Goal: Transaction & Acquisition: Purchase product/service

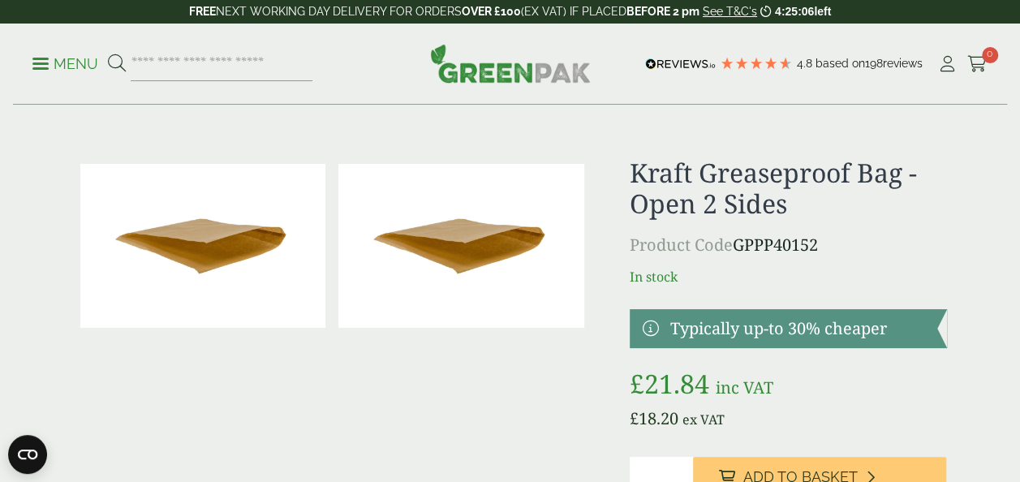
click at [39, 62] on span at bounding box center [40, 63] width 16 height 2
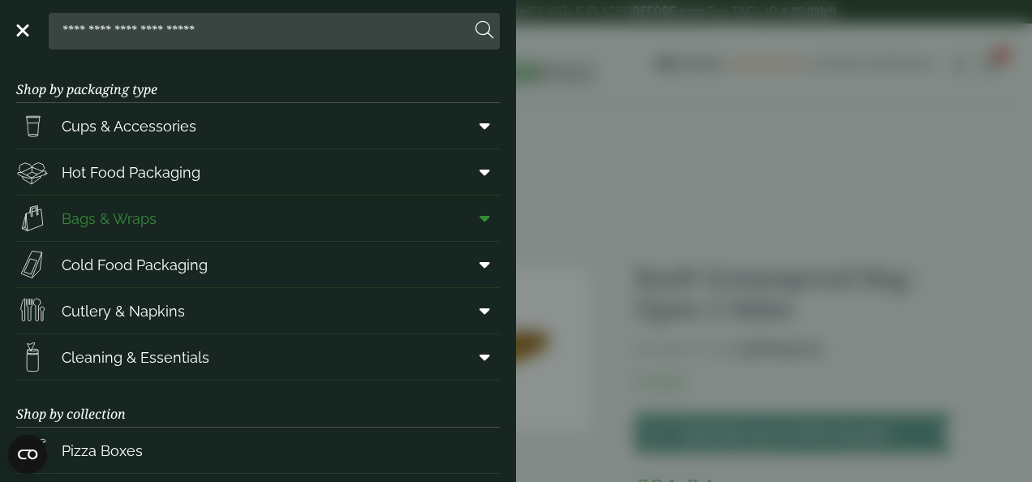
click at [480, 219] on icon at bounding box center [485, 218] width 11 height 16
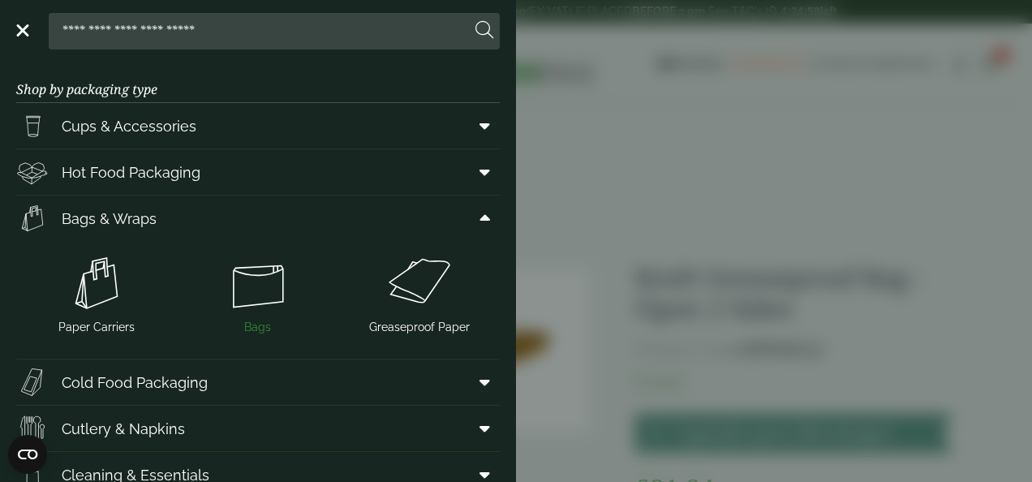
click at [256, 265] on img at bounding box center [258, 283] width 148 height 65
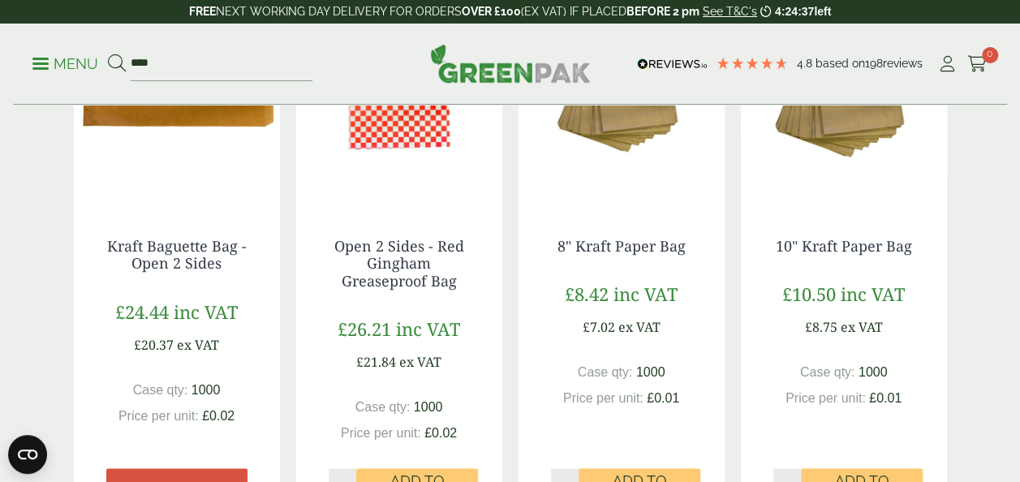
scroll to position [1704, 0]
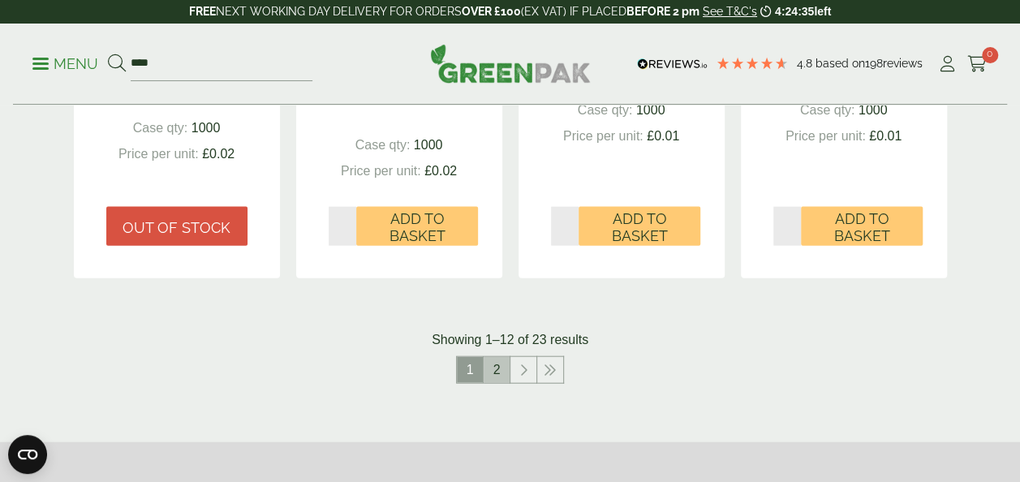
click at [504, 368] on link "2" at bounding box center [497, 370] width 26 height 26
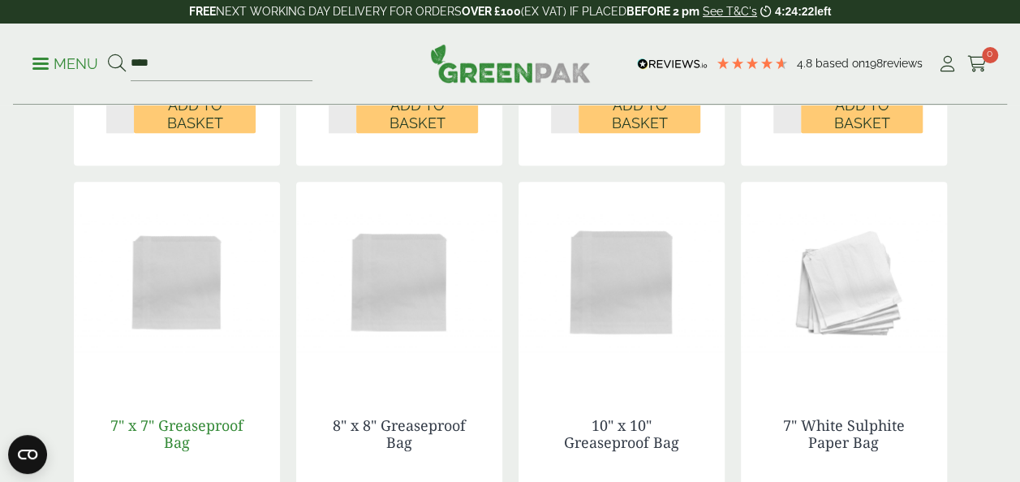
scroll to position [730, 0]
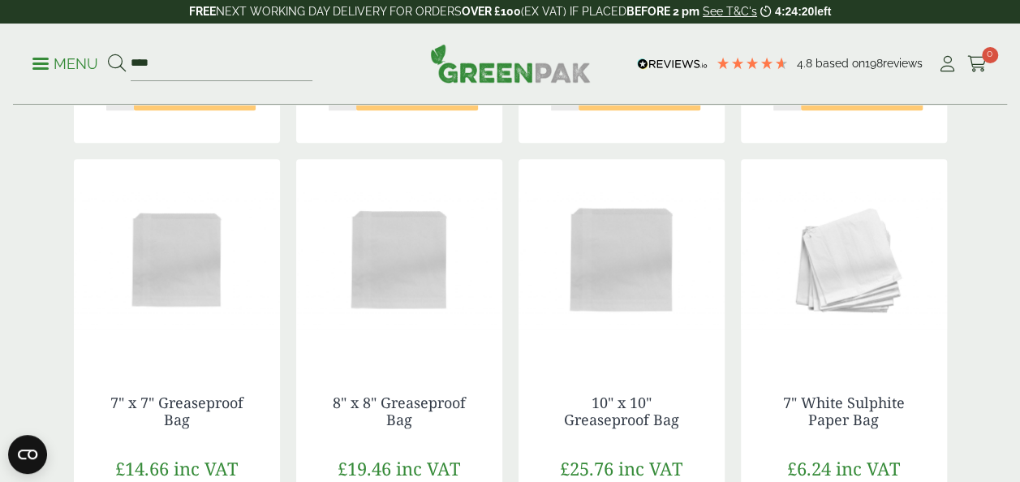
click at [214, 273] on img at bounding box center [177, 260] width 206 height 203
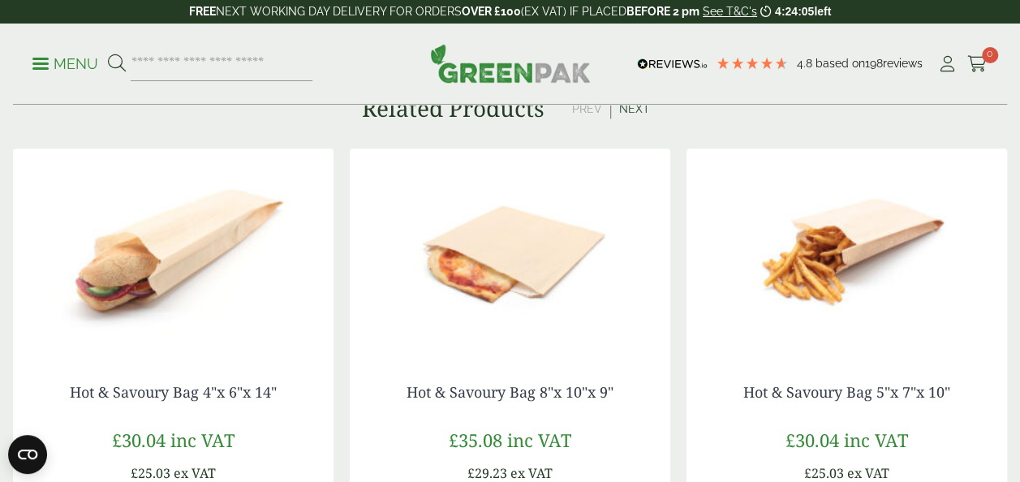
scroll to position [974, 0]
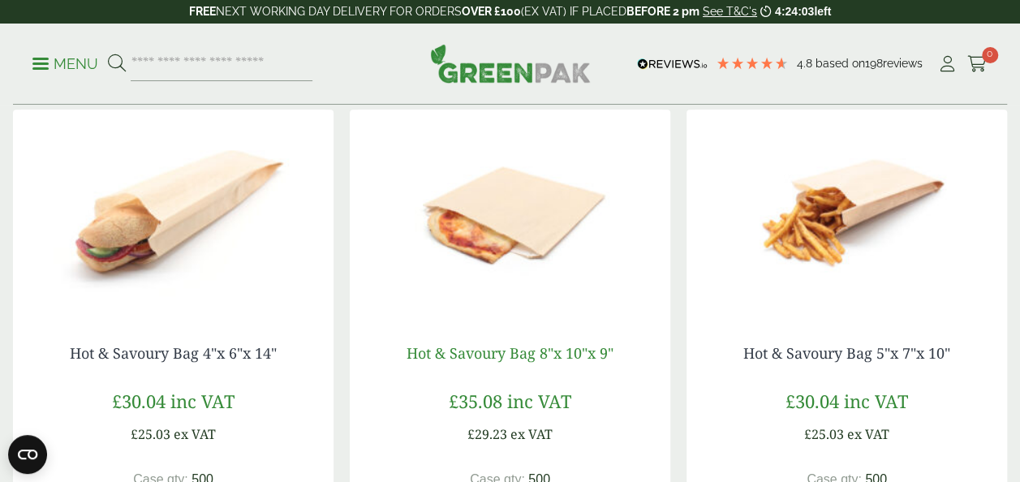
click at [544, 355] on link "Hot & Savoury Bag 8"x 10"x 9"" at bounding box center [509, 352] width 207 height 19
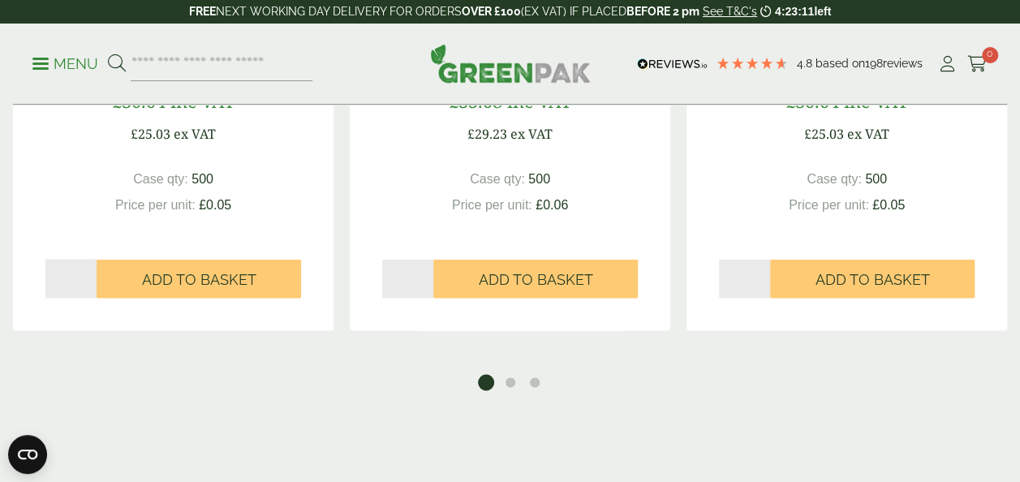
scroll to position [1298, 0]
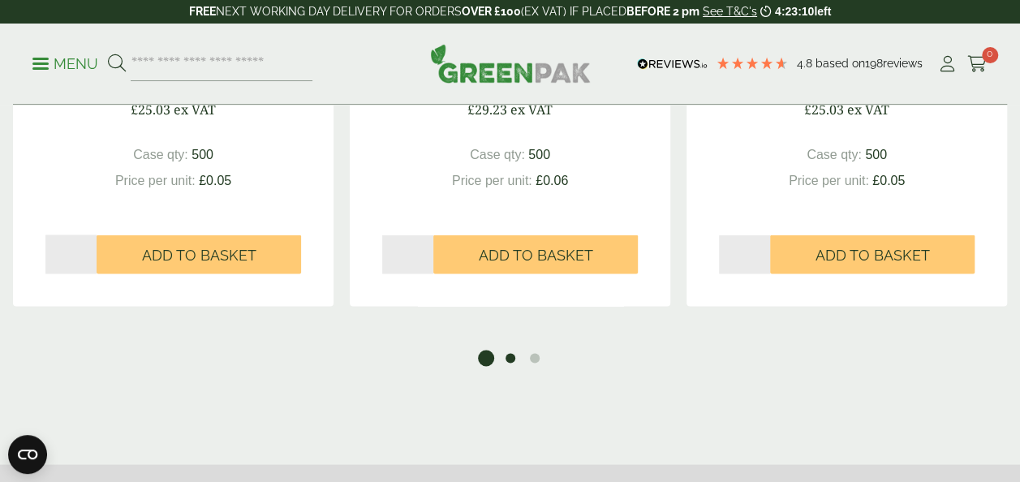
click at [515, 359] on button "2" at bounding box center [510, 358] width 16 height 16
click at [535, 346] on ul "1 2 3" at bounding box center [510, 355] width 1010 height 22
click at [536, 356] on button "3" at bounding box center [535, 358] width 16 height 16
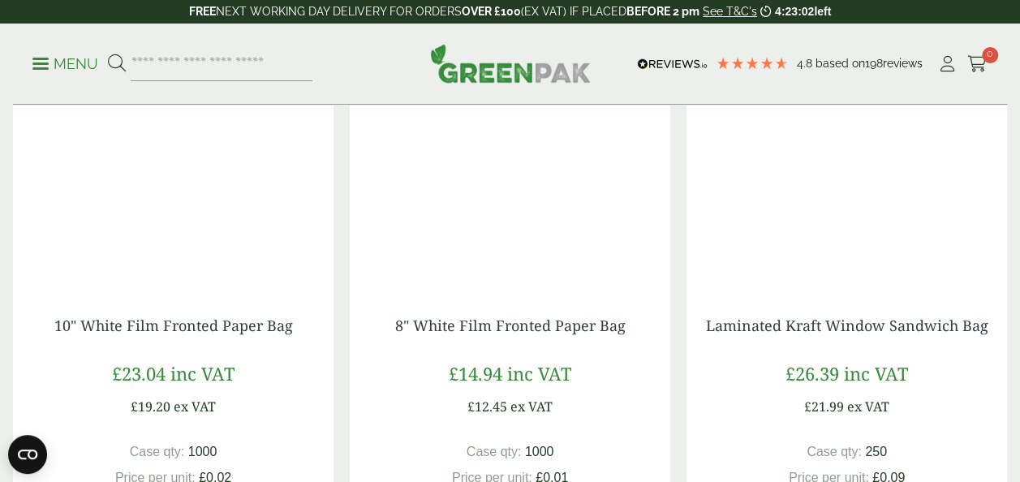
scroll to position [1217, 0]
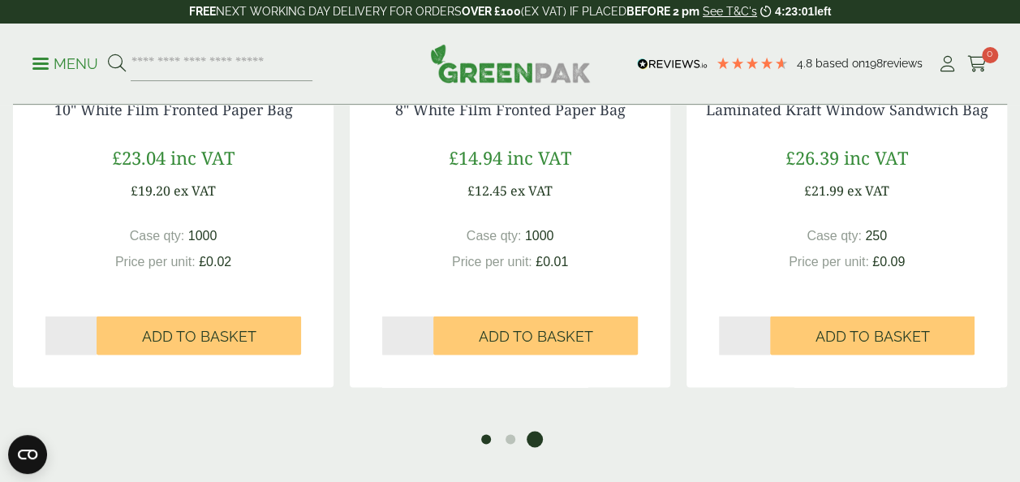
click at [484, 442] on button "1" at bounding box center [486, 439] width 16 height 16
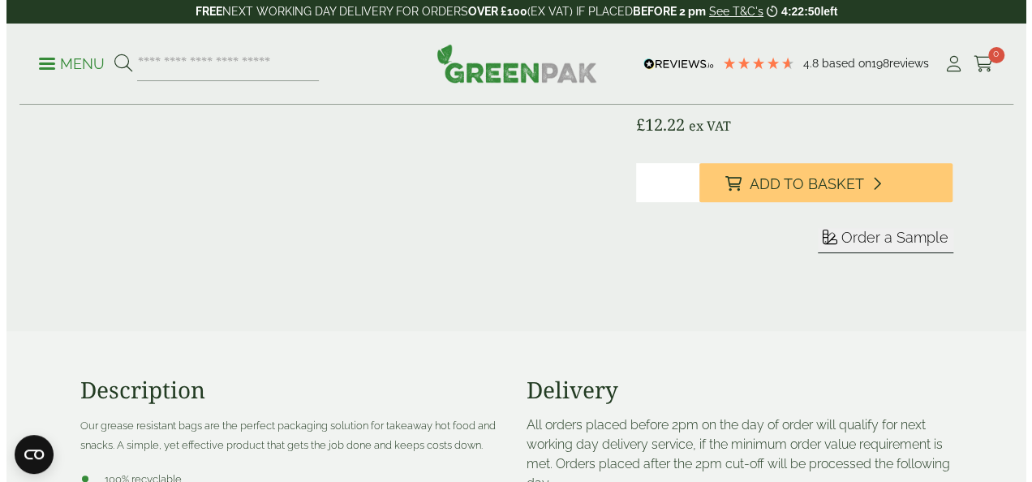
scroll to position [81, 0]
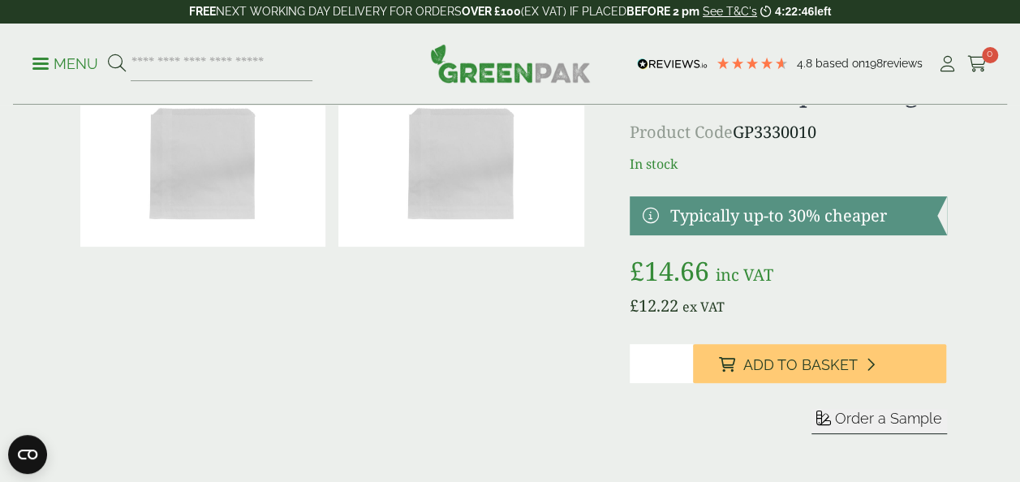
click at [897, 420] on span "Order a Sample" at bounding box center [888, 418] width 107 height 17
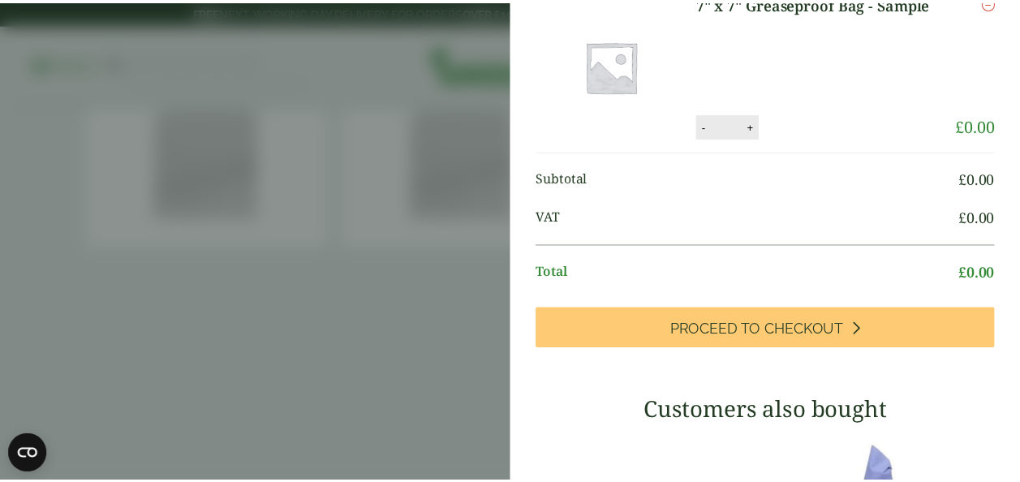
scroll to position [0, 0]
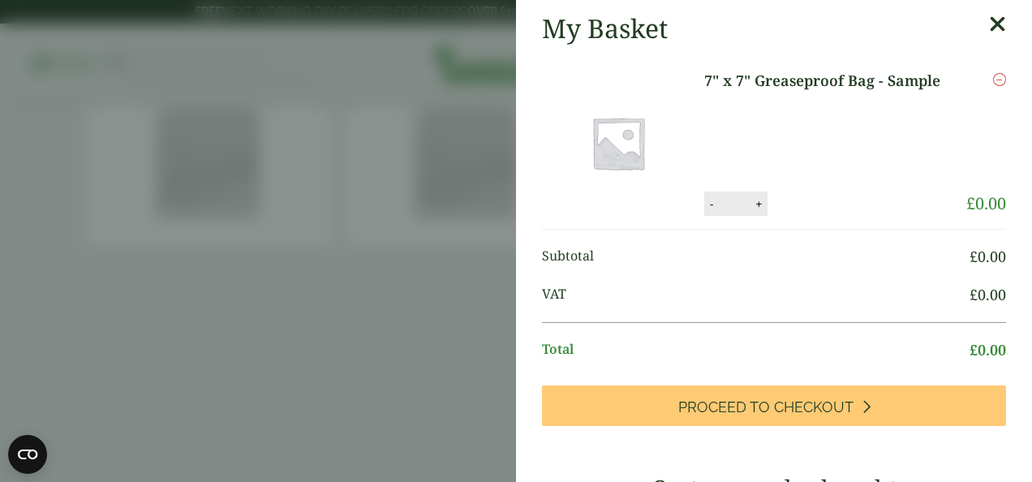
click at [989, 21] on icon at bounding box center [997, 24] width 17 height 23
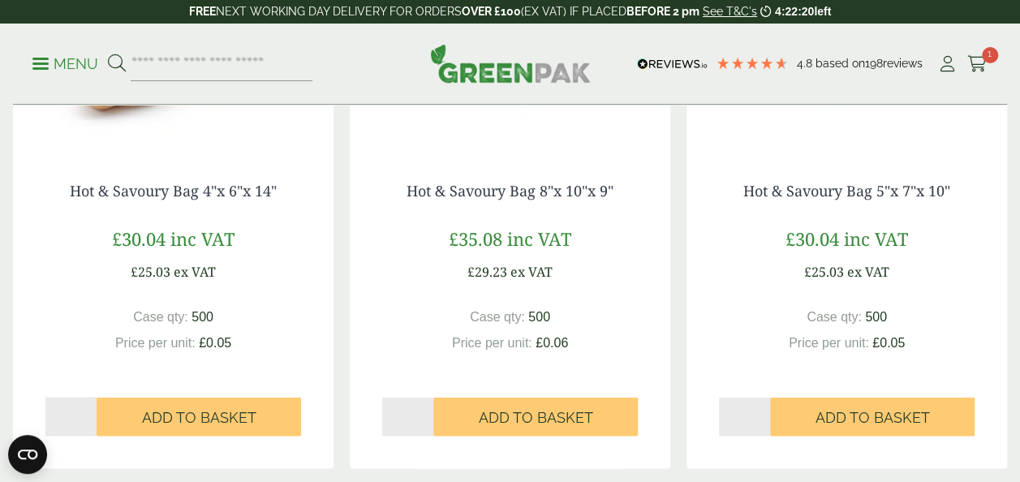
scroll to position [974, 0]
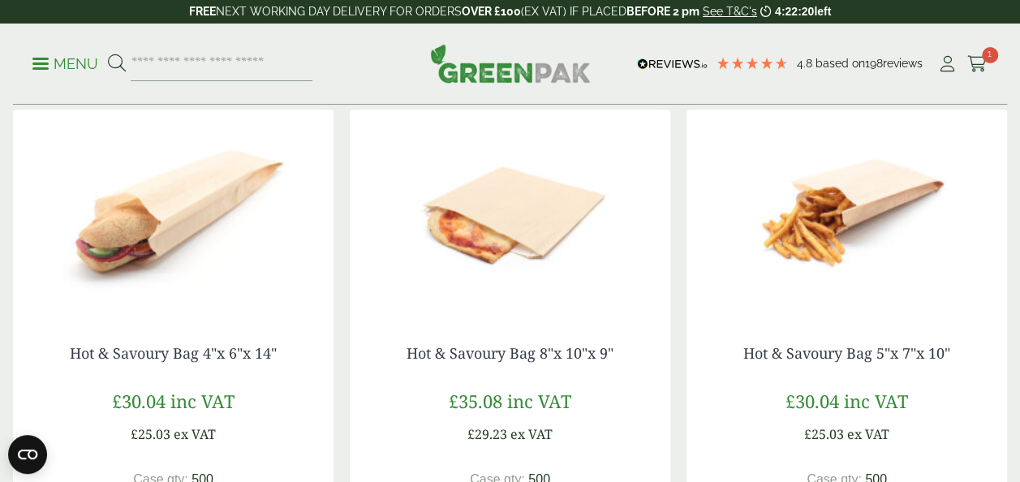
click at [875, 222] on img at bounding box center [846, 211] width 320 height 203
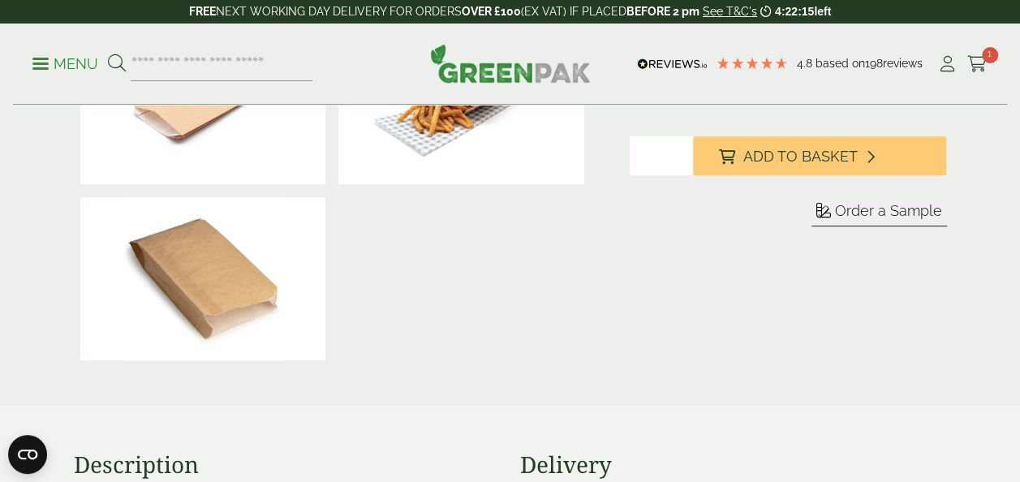
scroll to position [325, 0]
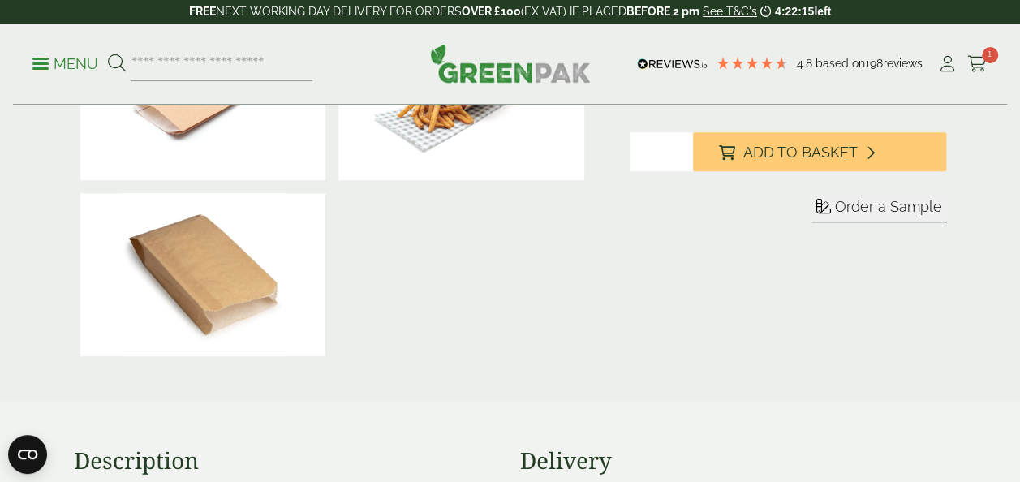
click at [899, 206] on span "Order a Sample" at bounding box center [888, 206] width 107 height 17
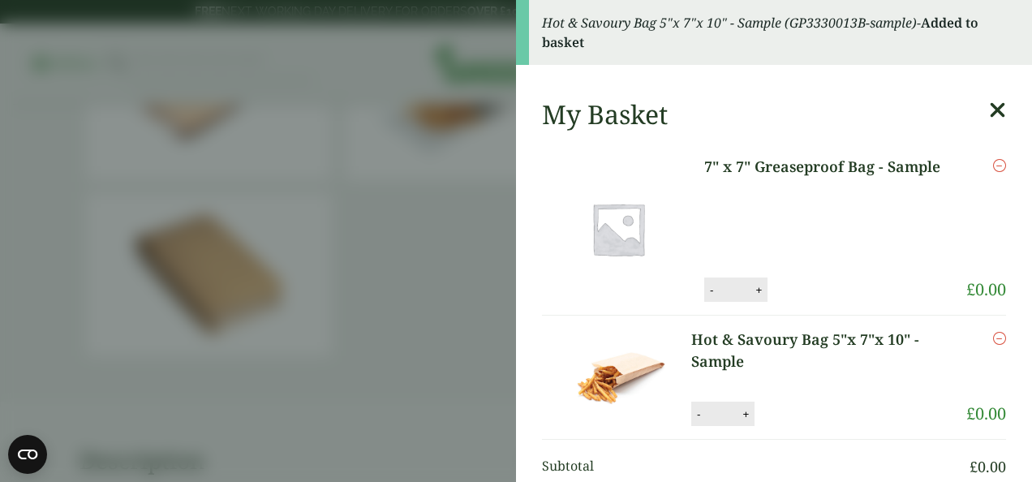
click at [989, 107] on icon at bounding box center [997, 110] width 17 height 23
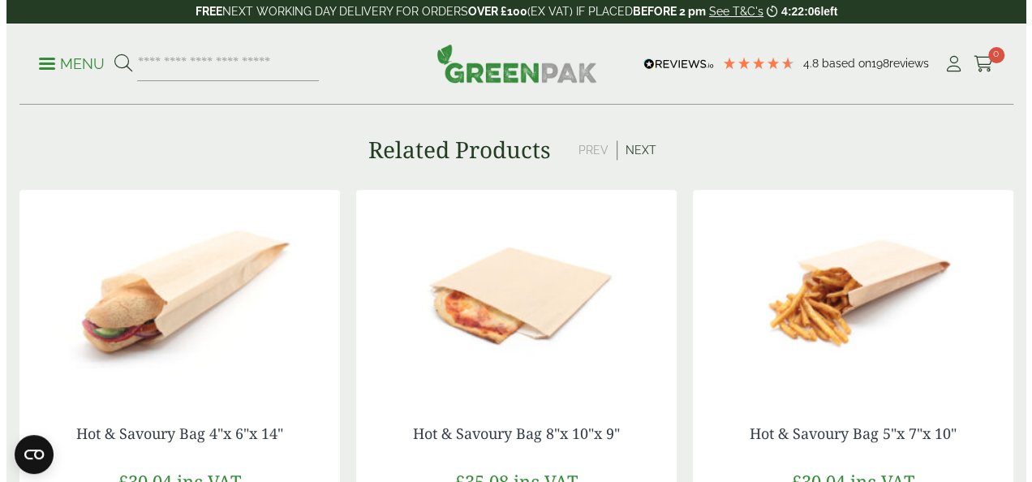
scroll to position [893, 0]
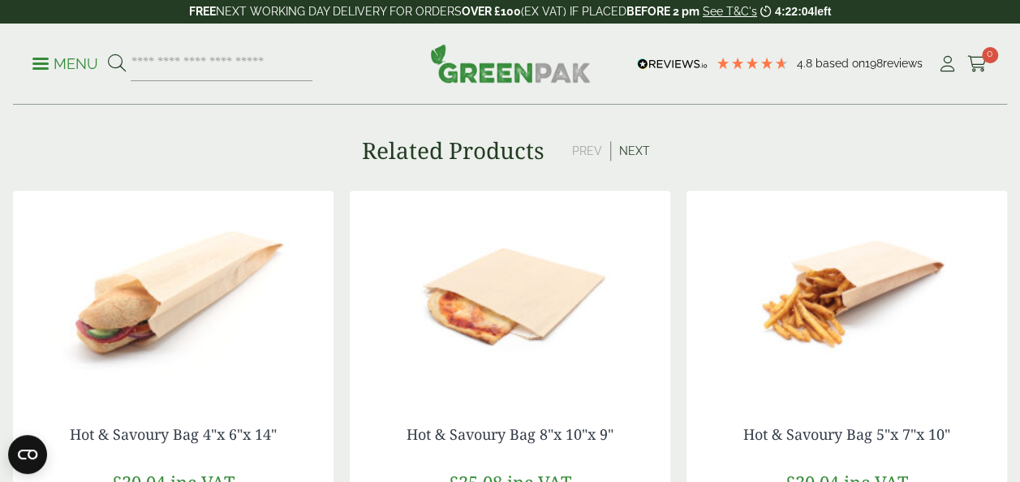
click at [42, 60] on p "Menu" at bounding box center [65, 63] width 66 height 19
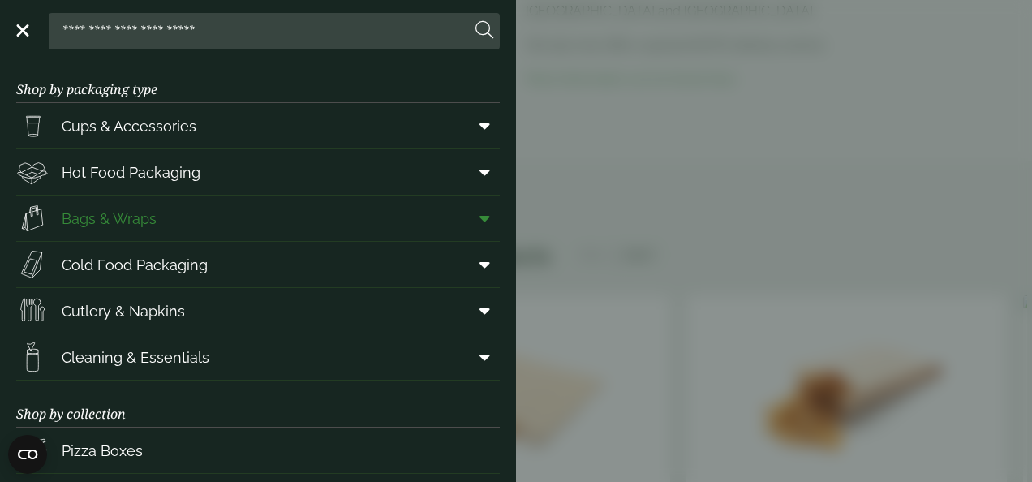
click at [480, 214] on icon at bounding box center [485, 218] width 11 height 16
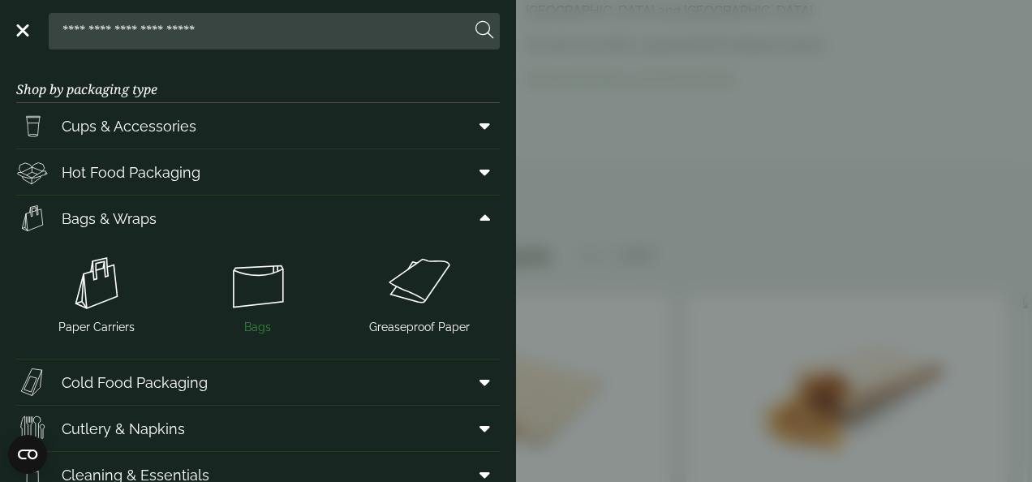
click at [249, 279] on img at bounding box center [258, 283] width 148 height 65
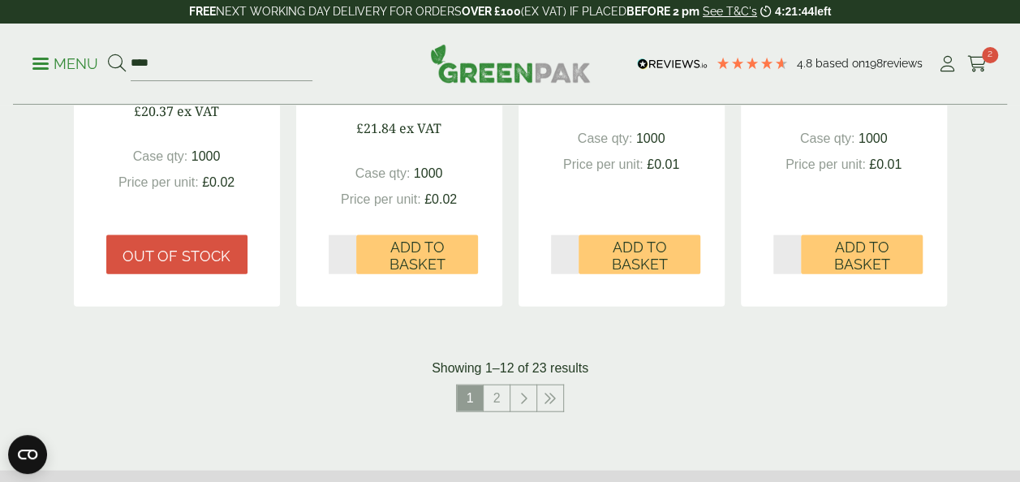
scroll to position [1704, 0]
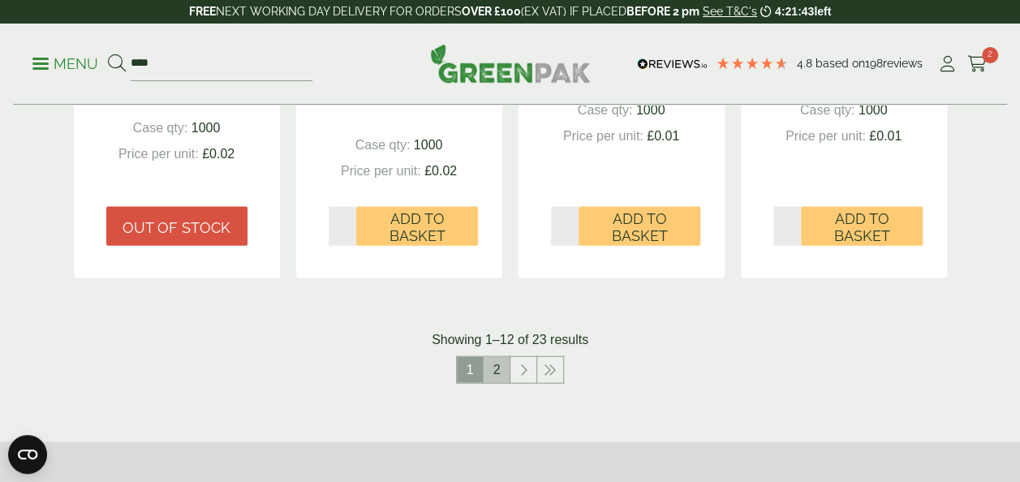
click at [501, 367] on link "2" at bounding box center [497, 370] width 26 height 26
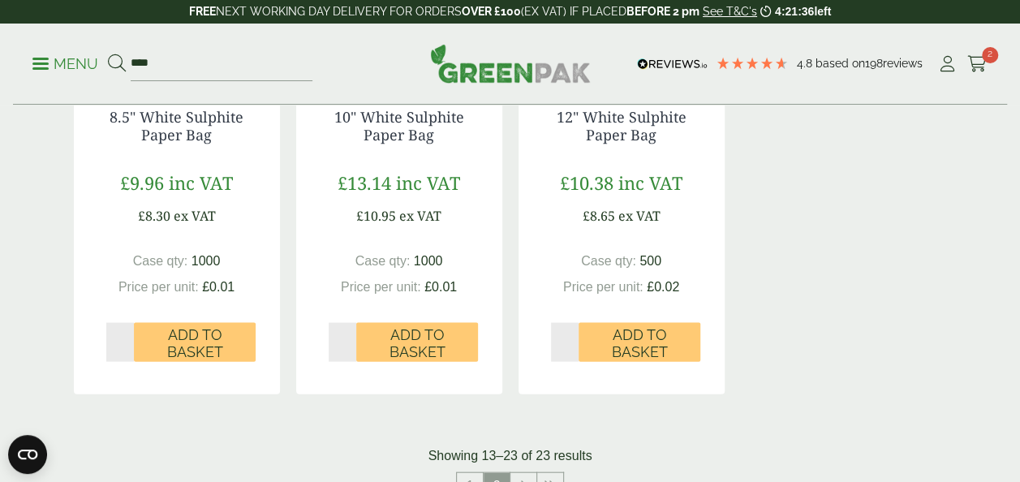
scroll to position [1623, 0]
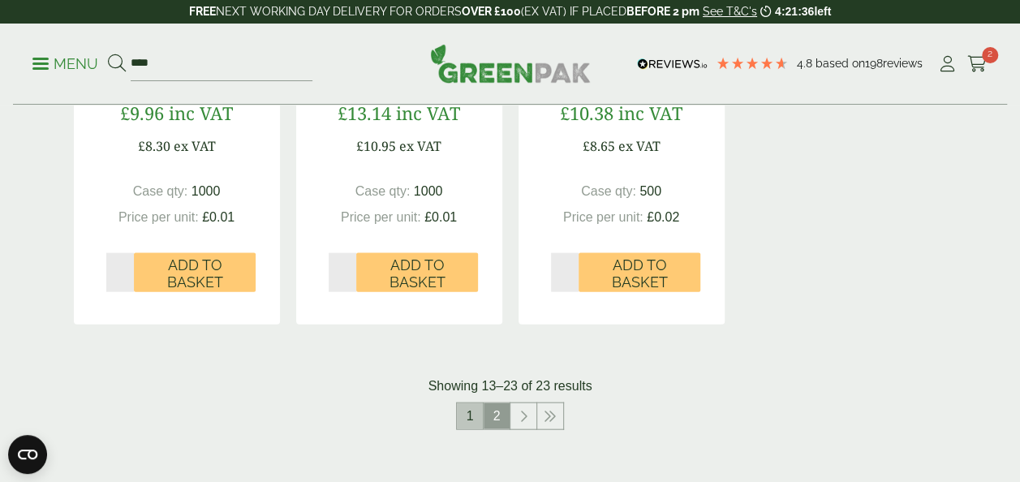
click at [471, 415] on link "1" at bounding box center [470, 416] width 26 height 26
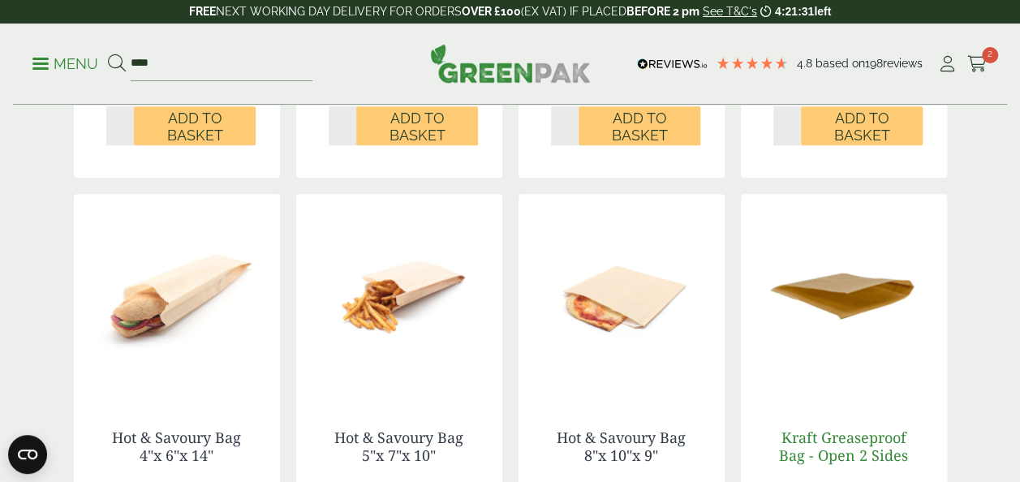
scroll to position [811, 0]
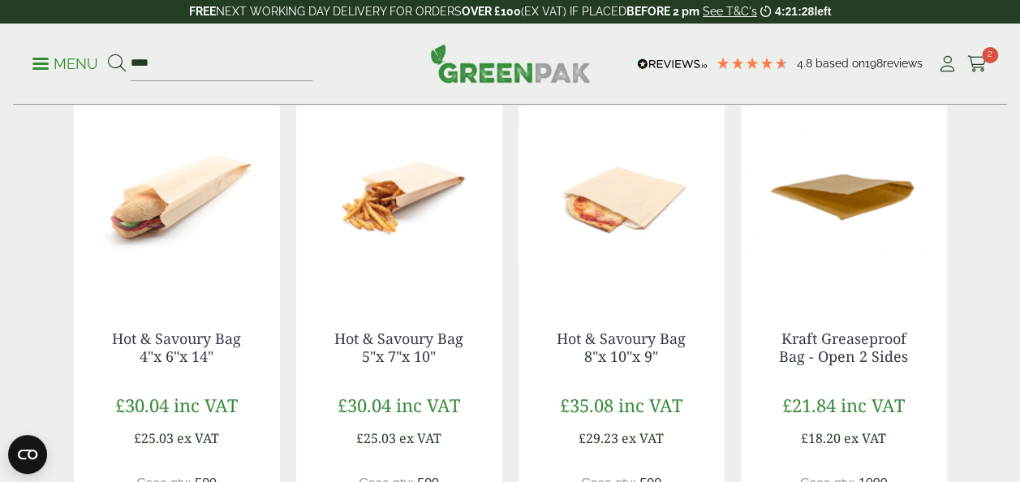
drag, startPoint x: 651, startPoint y: 217, endPoint x: 659, endPoint y: 226, distance: 12.1
click at [652, 217] on img at bounding box center [621, 196] width 206 height 203
click at [862, 345] on link "Kraft Greaseproof Bag - Open 2 Sides" at bounding box center [843, 347] width 129 height 37
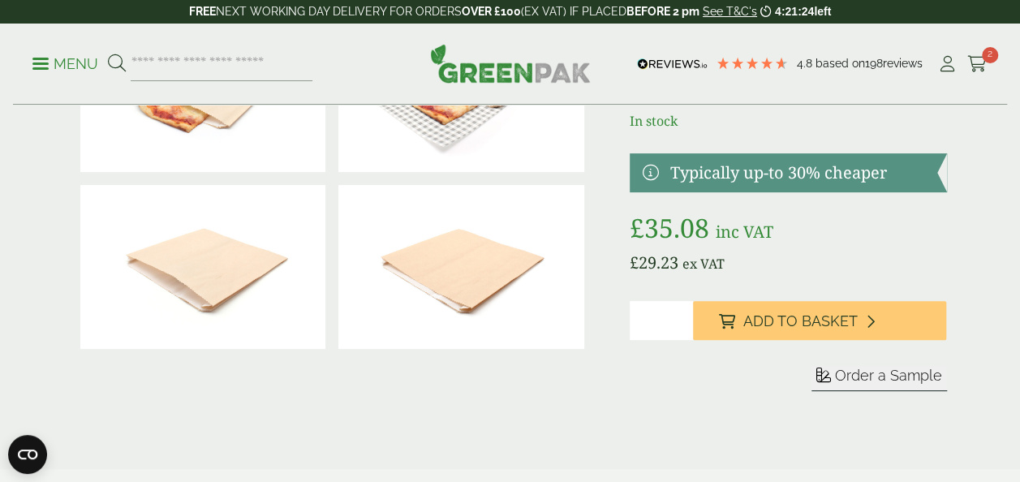
scroll to position [243, 0]
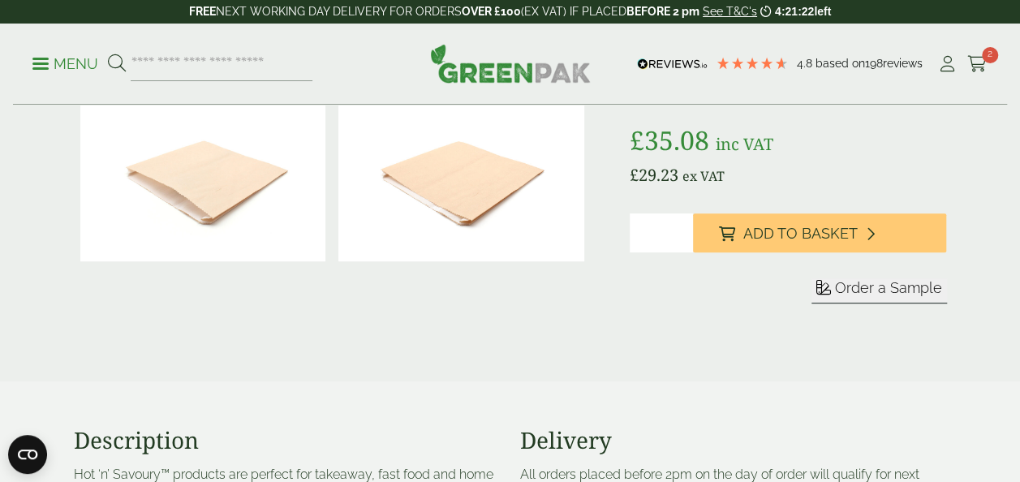
click at [871, 283] on span "Order a Sample" at bounding box center [888, 287] width 107 height 17
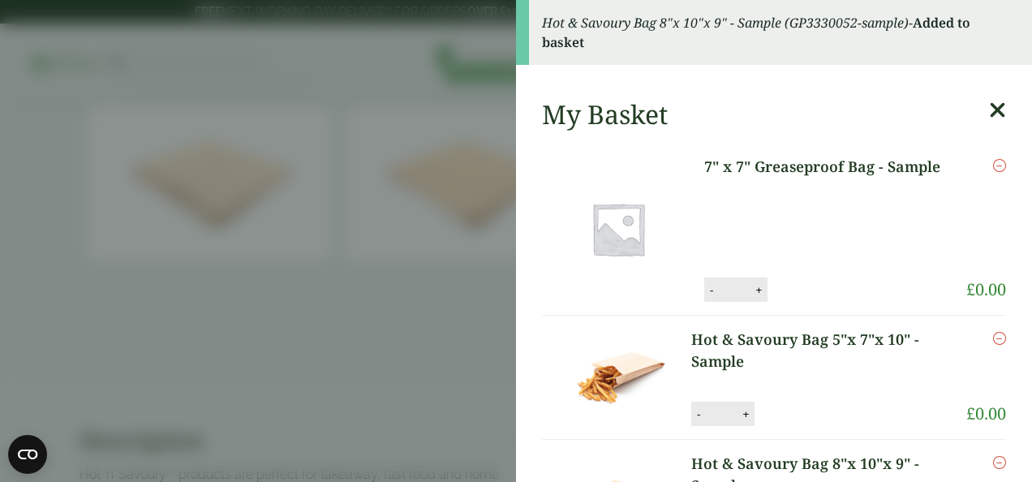
click at [989, 107] on icon at bounding box center [997, 110] width 17 height 23
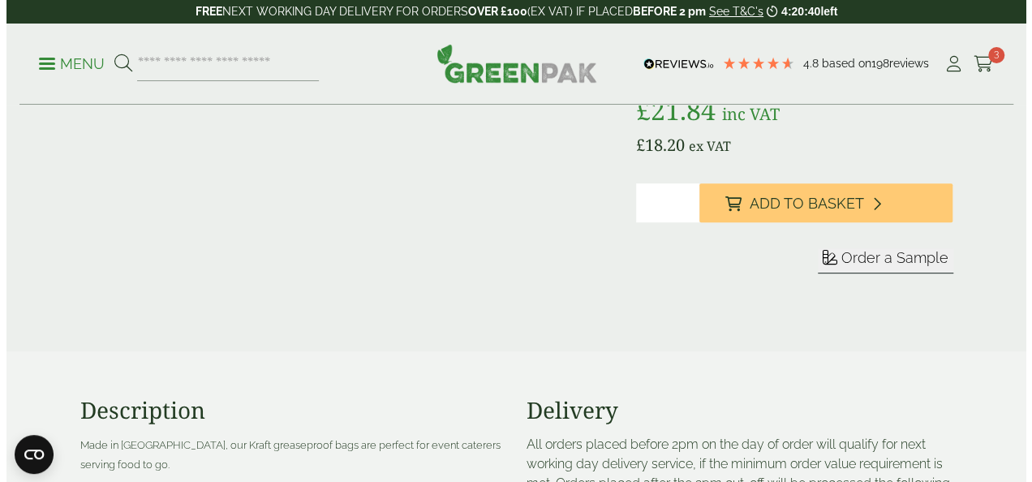
scroll to position [162, 0]
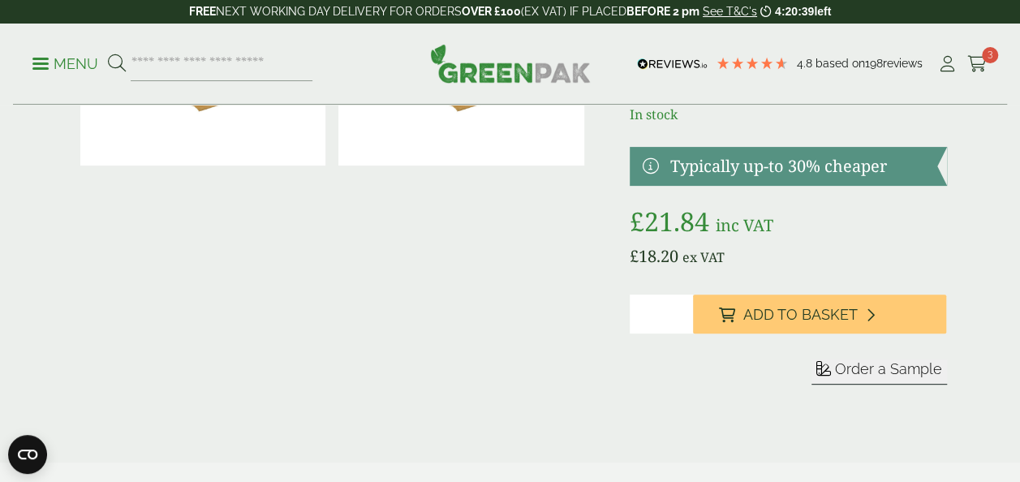
click at [854, 367] on span "Order a Sample" at bounding box center [888, 368] width 107 height 17
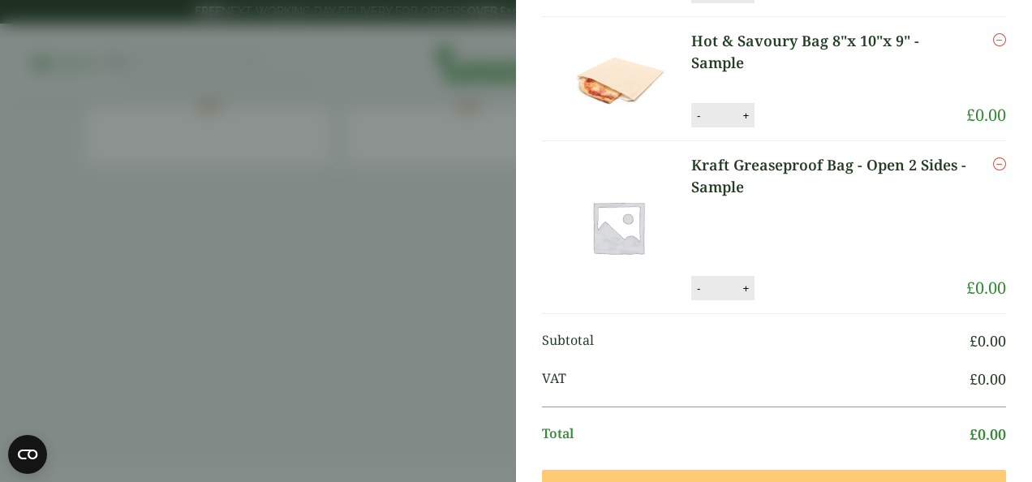
scroll to position [568, 0]
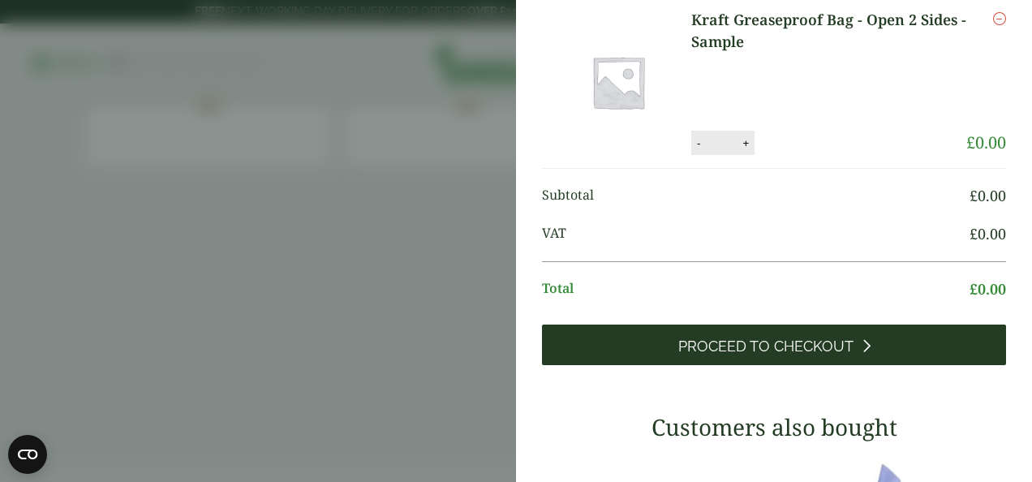
click at [731, 341] on span "Proceed to Checkout" at bounding box center [765, 347] width 175 height 18
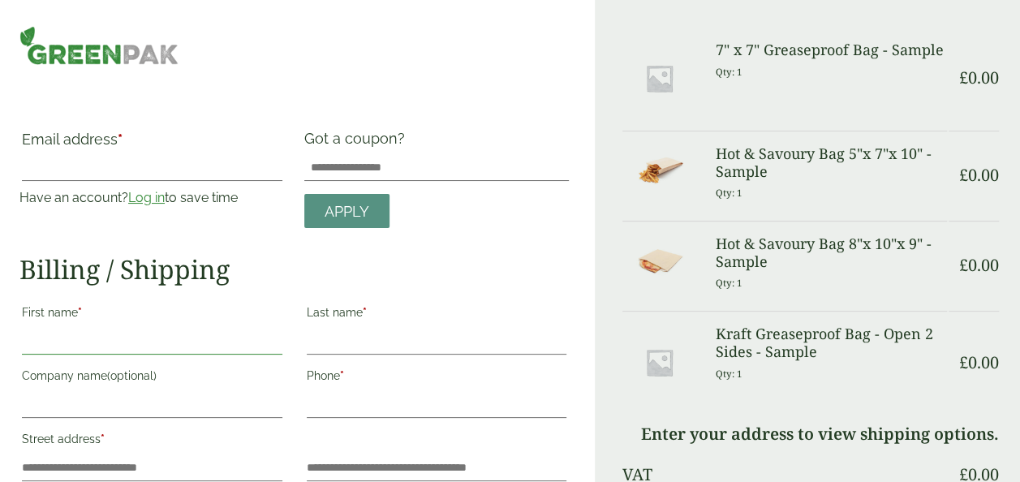
click at [162, 339] on input "First name *" at bounding box center [152, 342] width 260 height 26
type input "******"
type input "**********"
type input "********"
type input "**********"
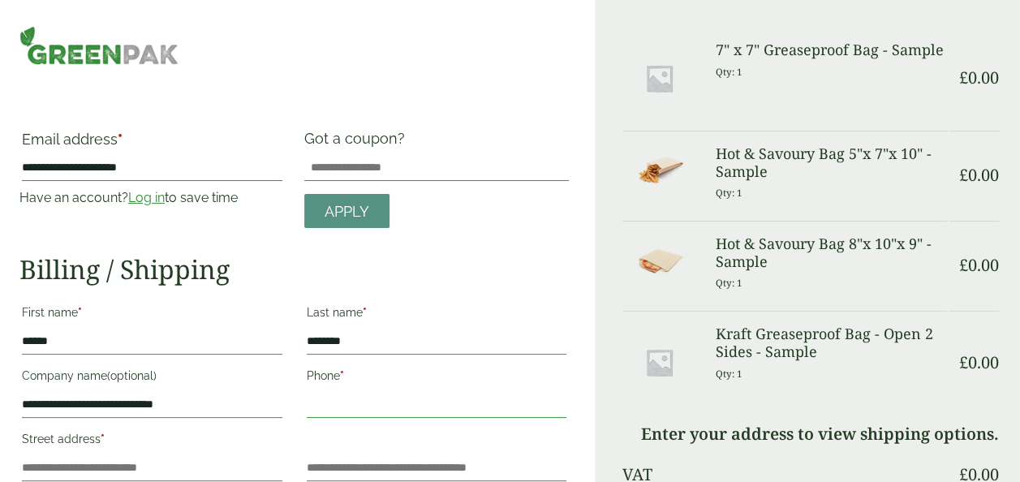
type input "**********"
type input "*********"
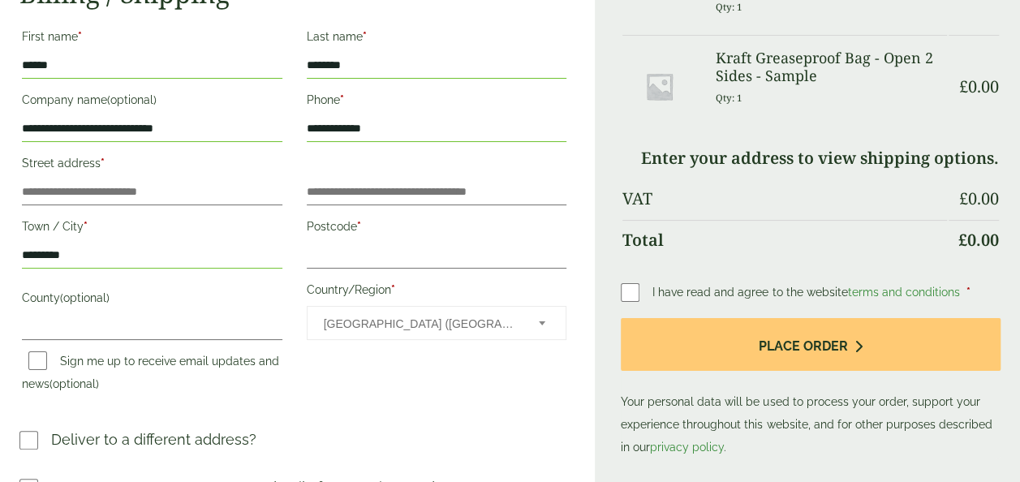
scroll to position [195, 0]
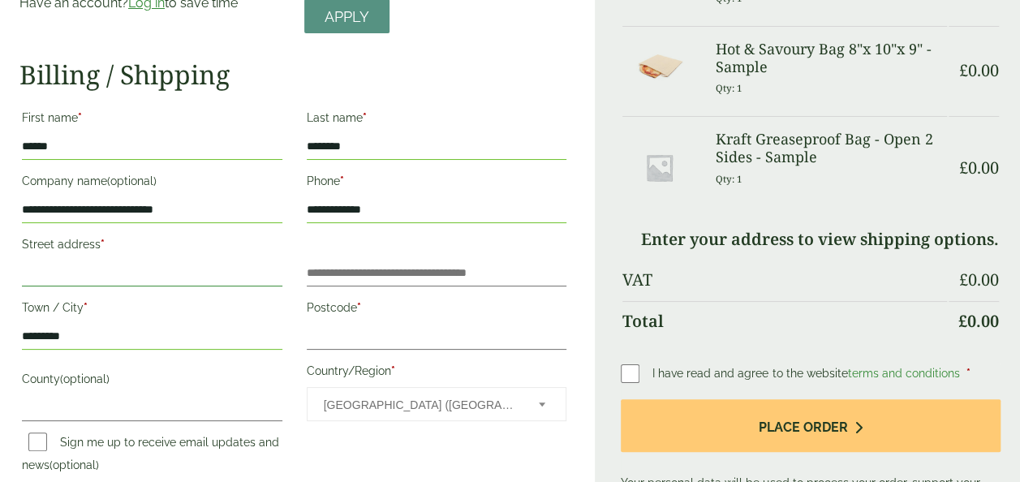
click at [115, 269] on input "Street address *" at bounding box center [152, 273] width 260 height 26
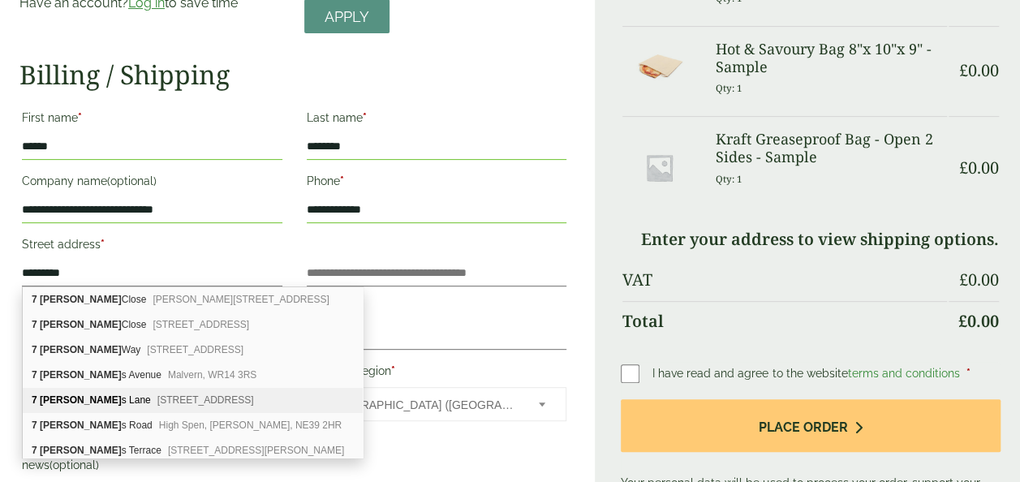
click at [102, 402] on div "7 Strother s Lane Inverness, IV1 1LR" at bounding box center [193, 400] width 340 height 25
type input "**********"
type input "*******"
type input "********"
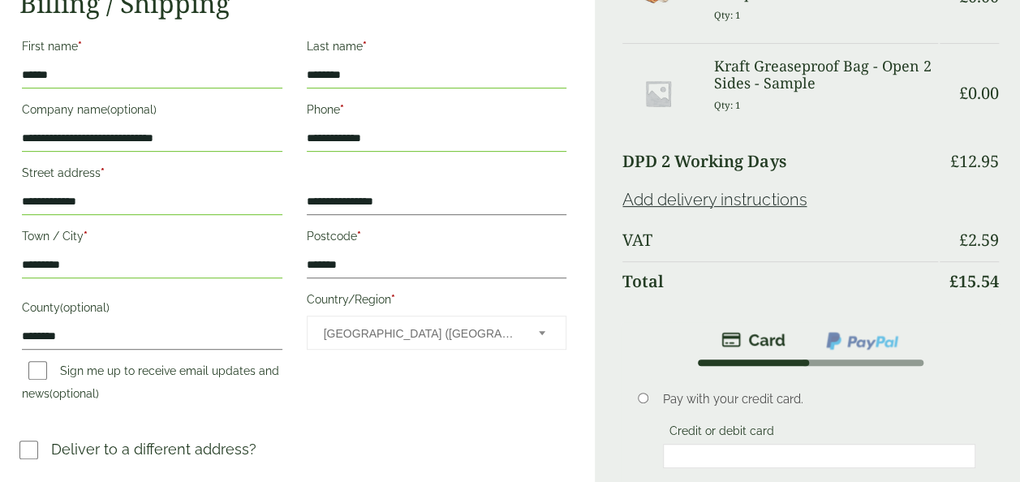
scroll to position [438, 0]
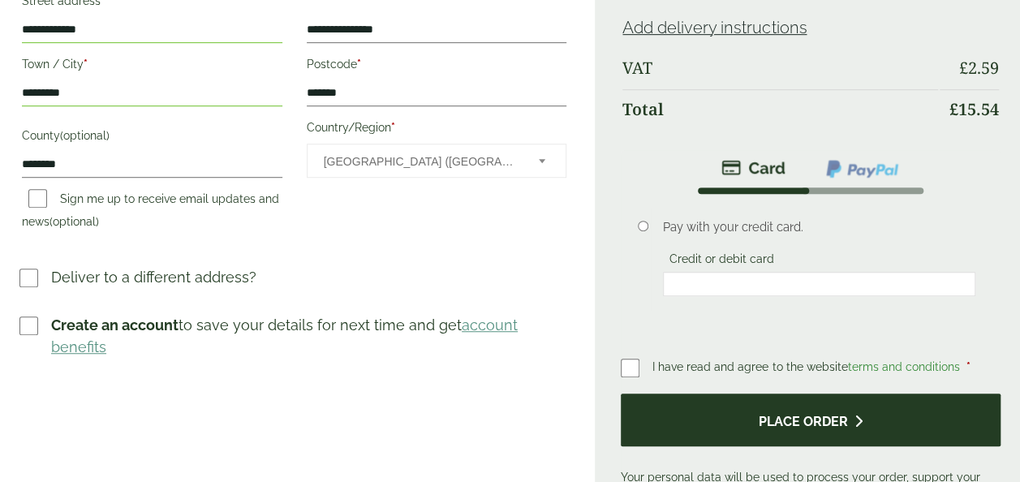
click at [719, 408] on button "Place order" at bounding box center [811, 420] width 380 height 53
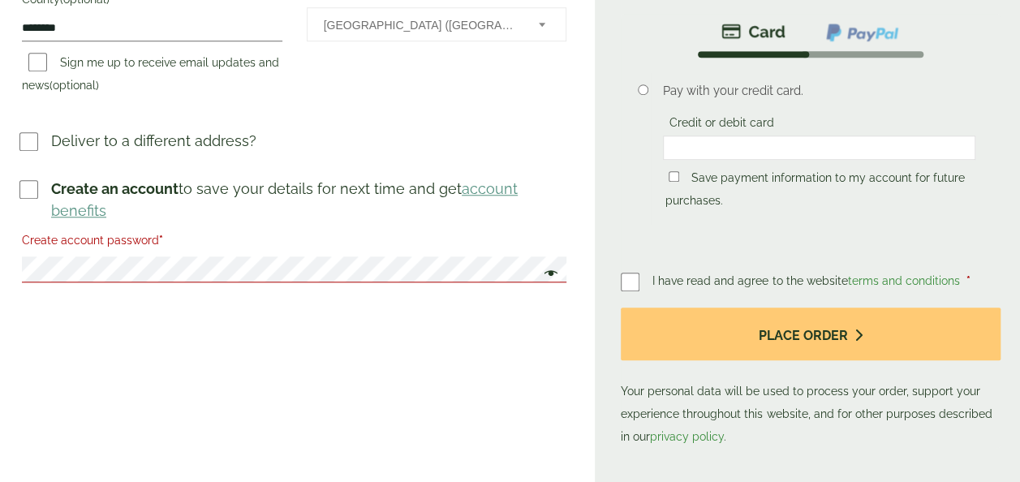
scroll to position [649, 0]
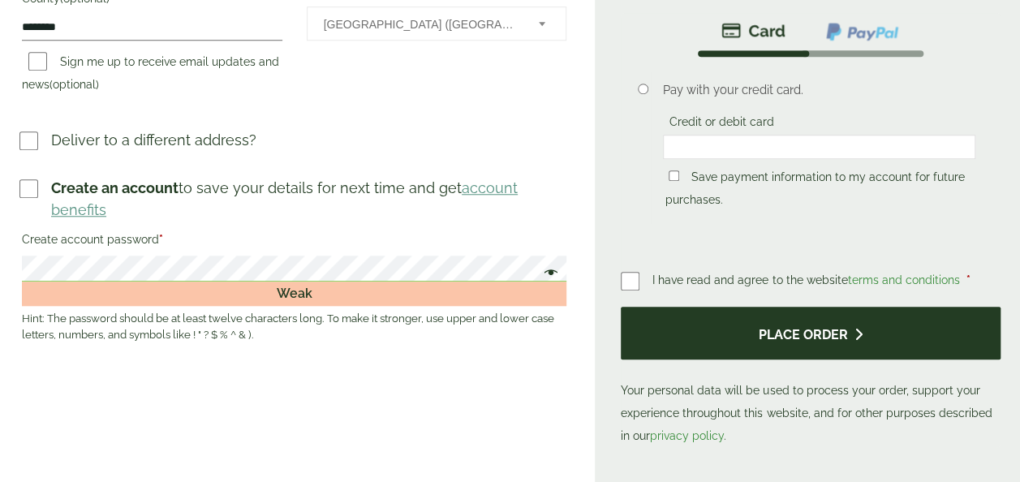
click at [735, 320] on button "Place order" at bounding box center [811, 333] width 380 height 53
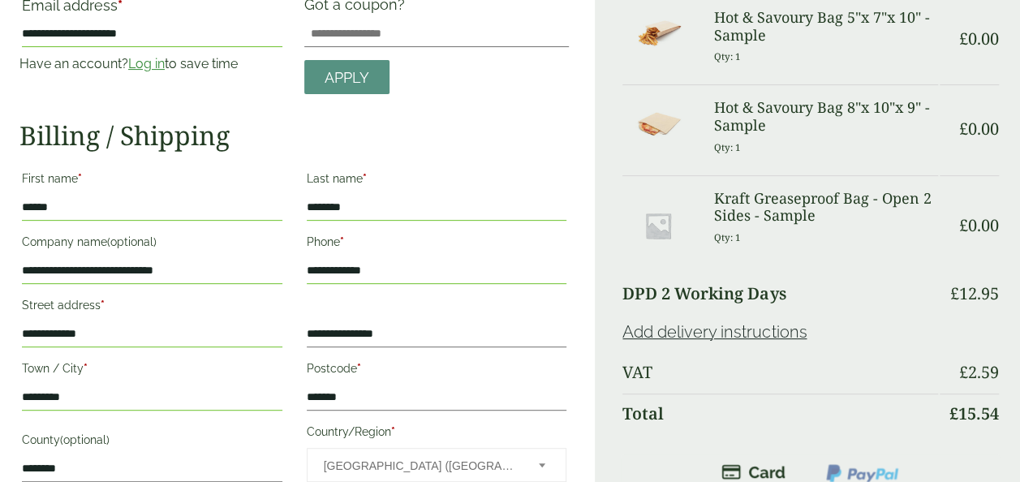
scroll to position [243, 0]
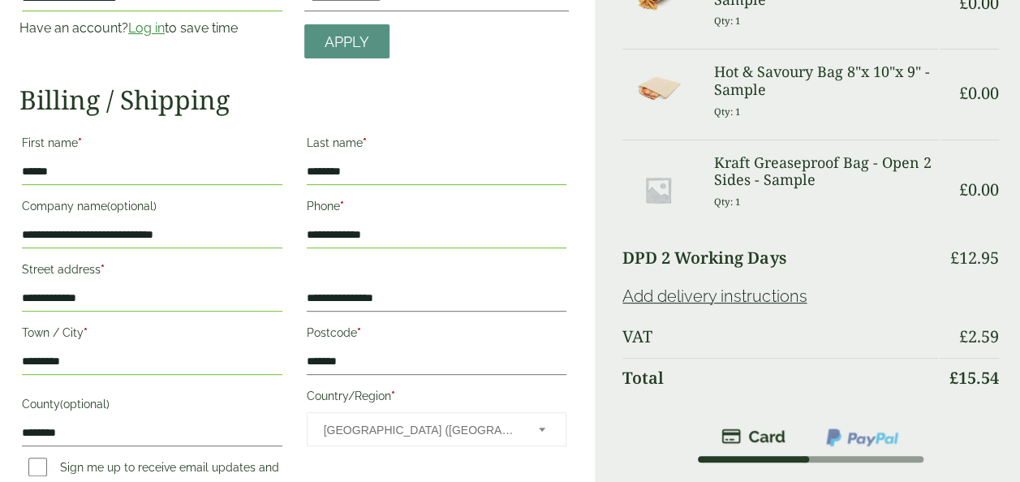
click at [689, 289] on link "Add delivery instructions" at bounding box center [714, 295] width 184 height 19
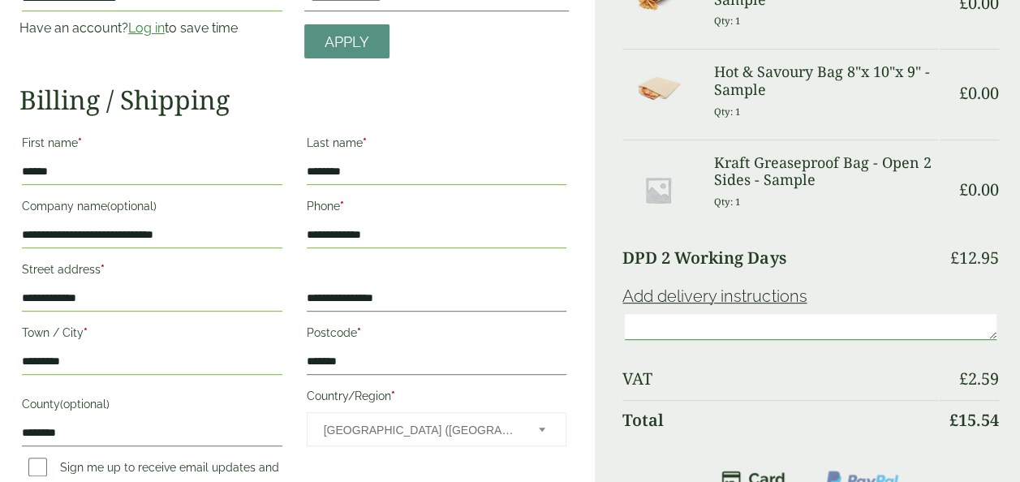
click at [706, 339] on p at bounding box center [810, 326] width 376 height 37
click at [724, 312] on p at bounding box center [810, 326] width 376 height 37
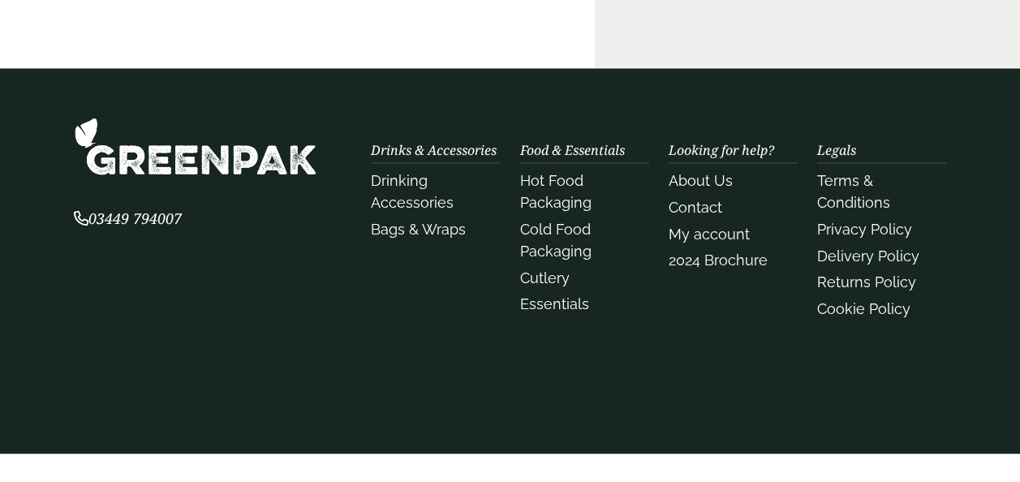
scroll to position [1196, 0]
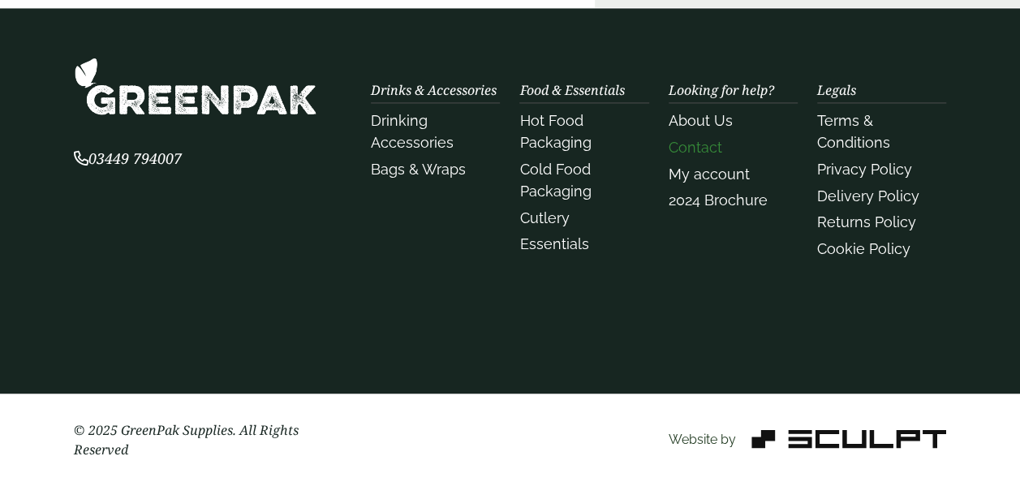
click at [708, 142] on link "Contact" at bounding box center [696, 147] width 54 height 17
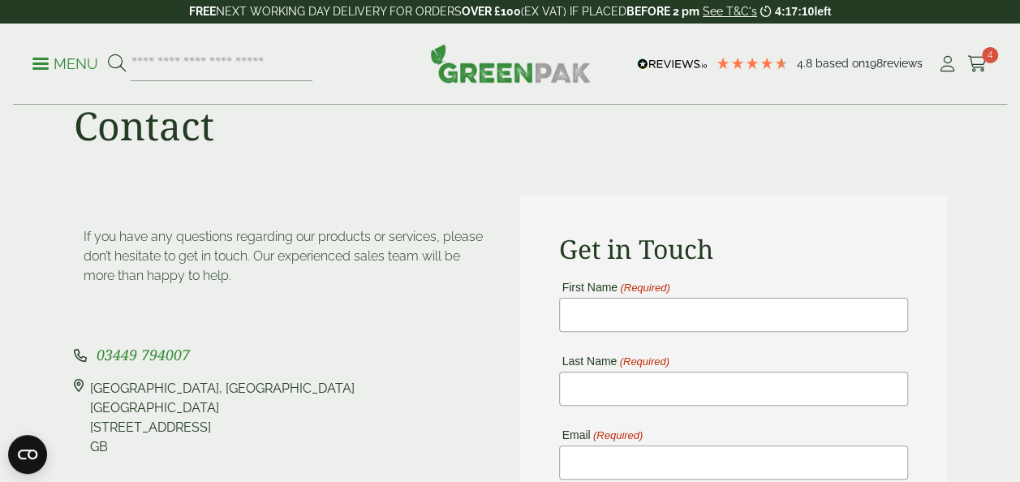
scroll to position [81, 0]
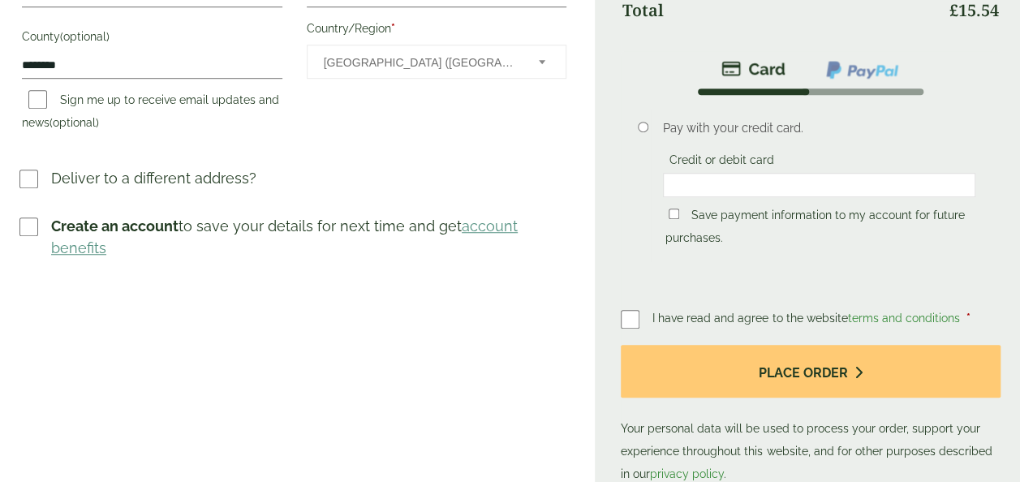
scroll to position [406, 0]
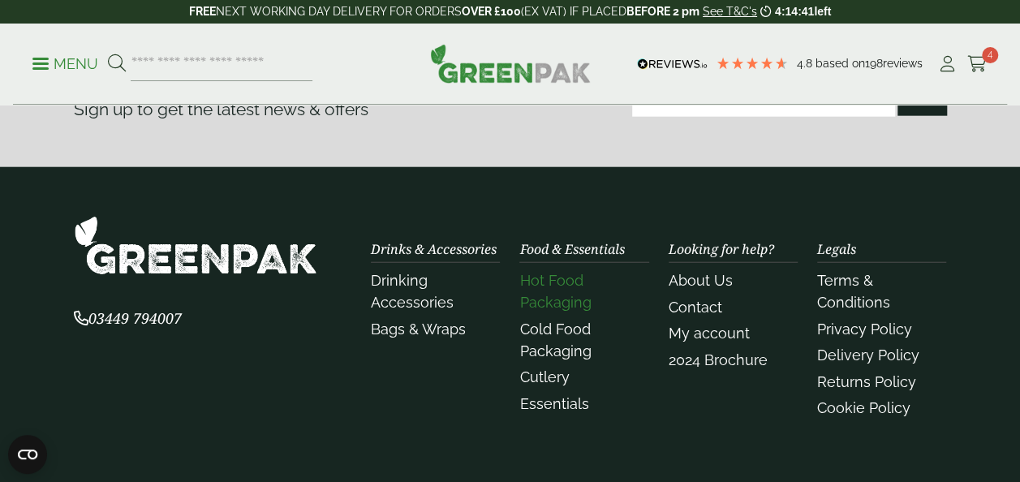
scroll to position [2028, 0]
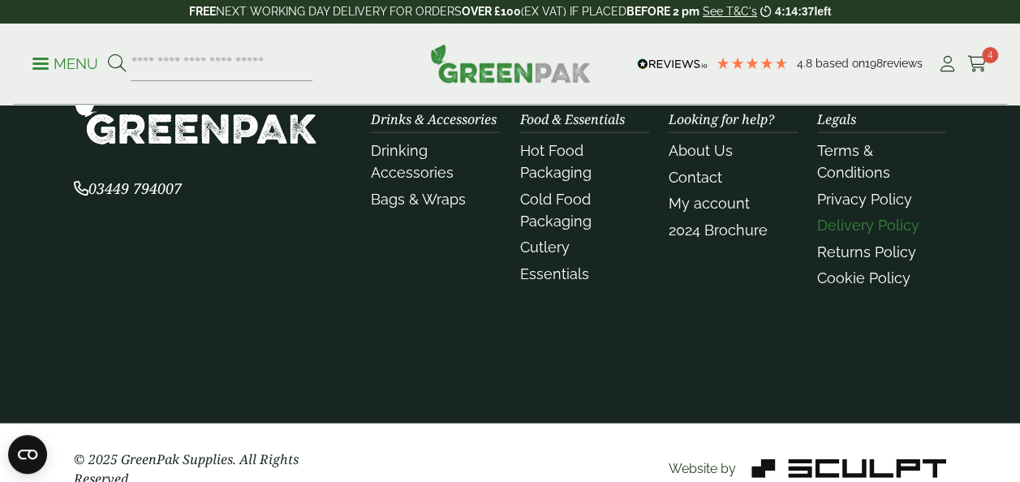
click at [876, 222] on link "Delivery Policy" at bounding box center [868, 225] width 102 height 17
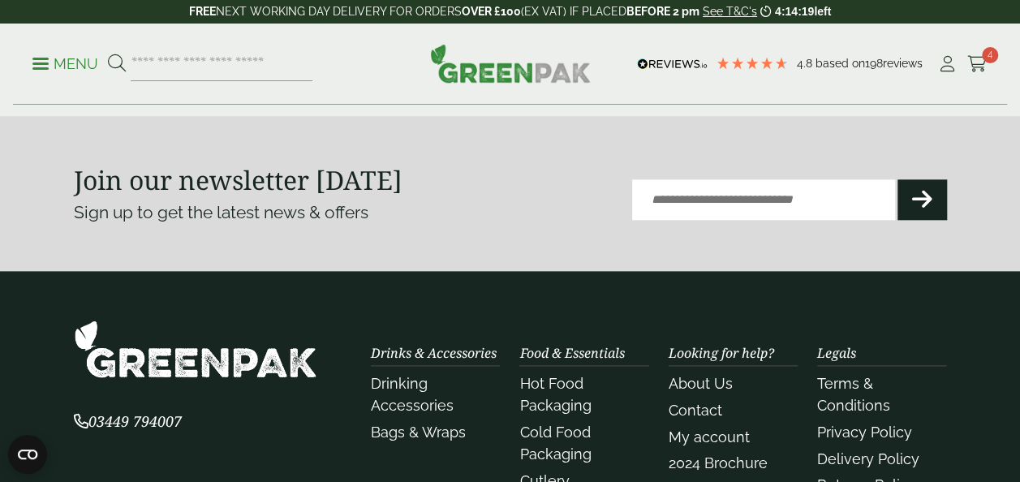
scroll to position [1055, 0]
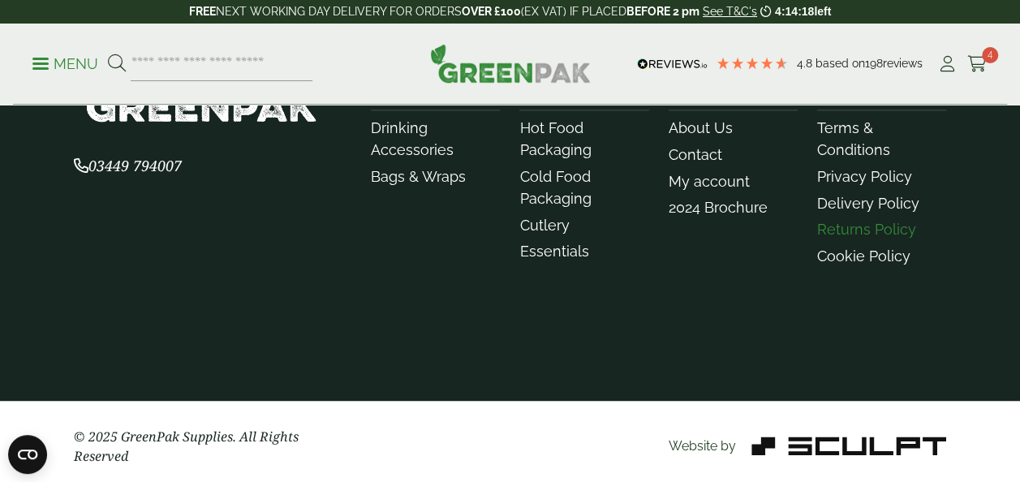
click at [853, 227] on link "Returns Policy" at bounding box center [866, 229] width 99 height 17
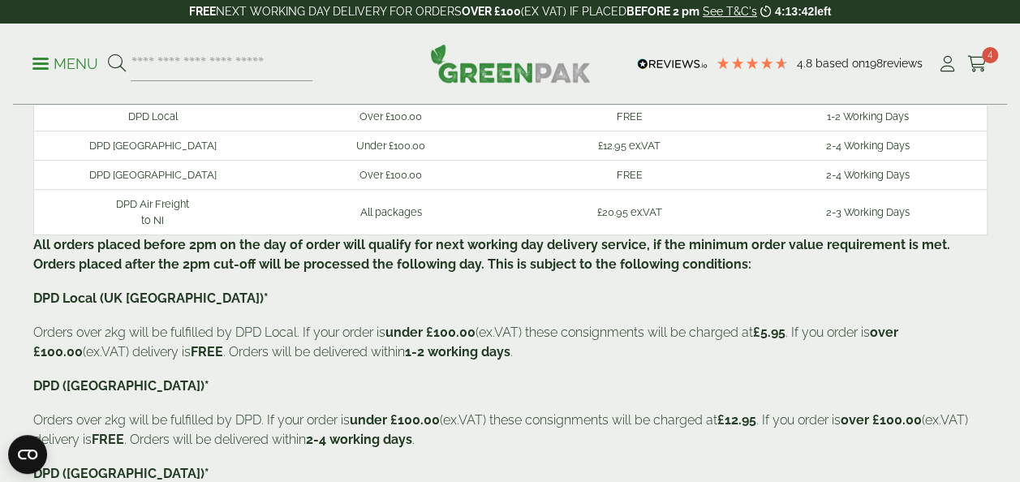
scroll to position [0, 0]
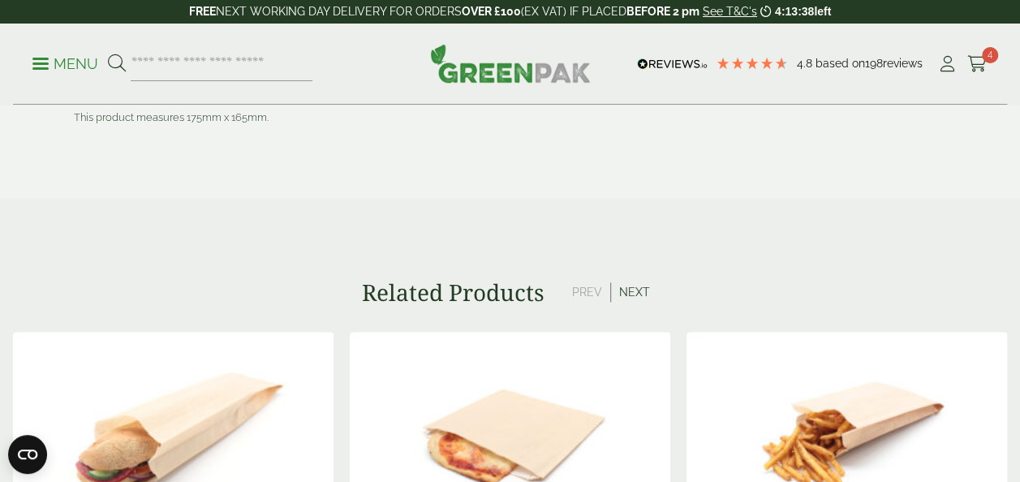
scroll to position [1305, 0]
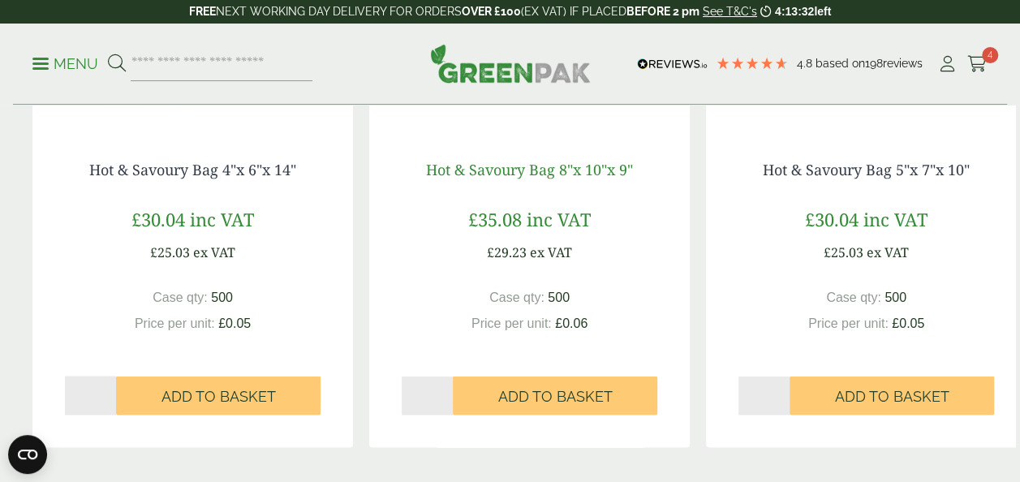
drag, startPoint x: 402, startPoint y: 170, endPoint x: 456, endPoint y: 172, distance: 54.4
click at [456, 172] on h4 "Hot & Savoury Bag 8"x 10"x 9"" at bounding box center [529, 170] width 295 height 18
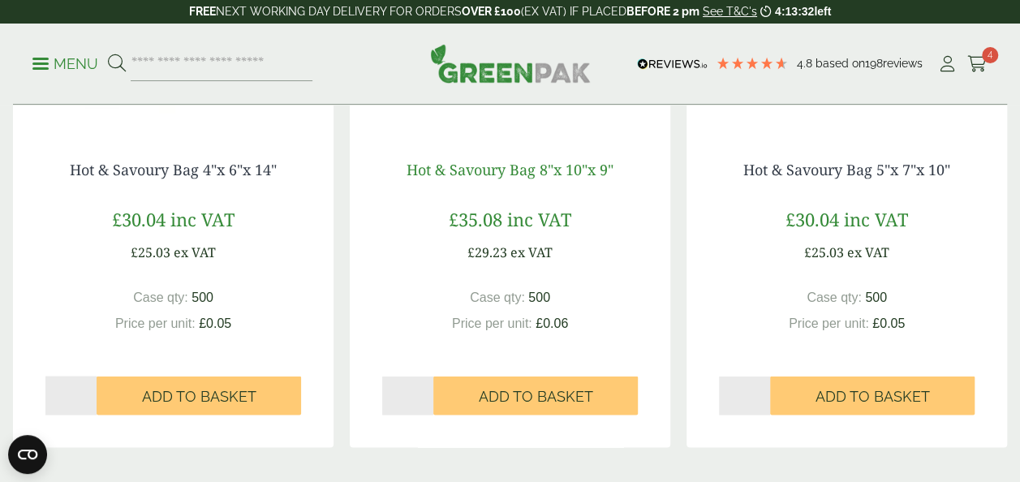
click at [454, 168] on link "Hot & Savoury Bag 8"x 10"x 9"" at bounding box center [509, 169] width 207 height 19
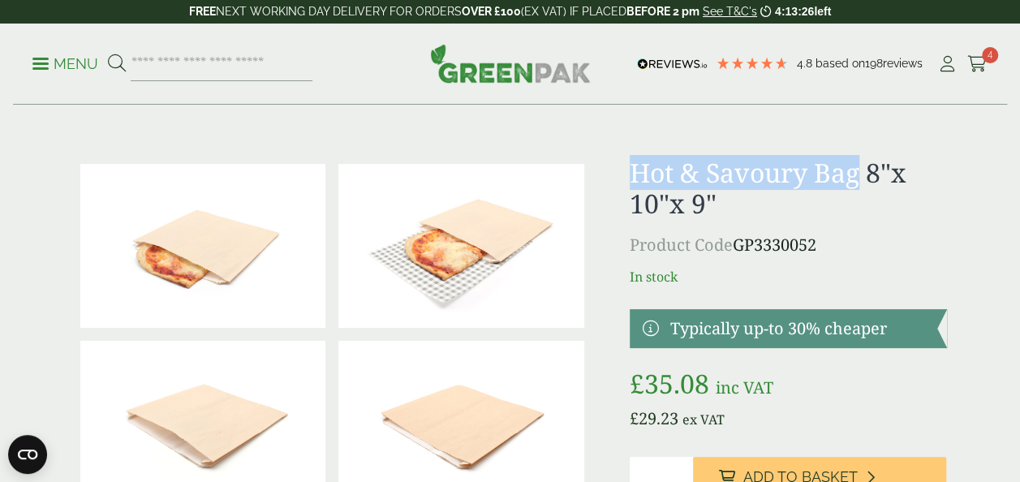
drag, startPoint x: 630, startPoint y: 183, endPoint x: 857, endPoint y: 183, distance: 227.2
click at [857, 183] on h1 "Hot & Savoury Bag 8"x 10"x 9"" at bounding box center [788, 188] width 317 height 62
copy h1 "Hot & Savoury Bag"
